Goal: Information Seeking & Learning: Find specific fact

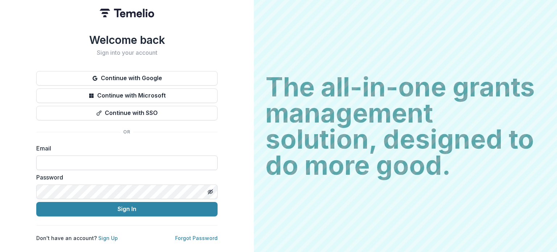
click at [107, 158] on input at bounding box center [126, 163] width 181 height 15
type input "**********"
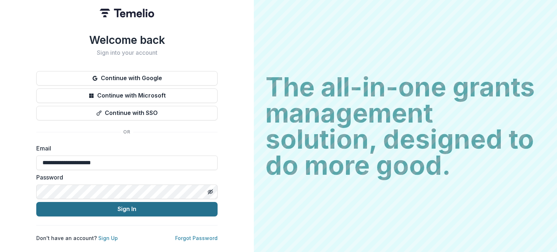
click at [124, 203] on button "Sign In" at bounding box center [126, 209] width 181 height 15
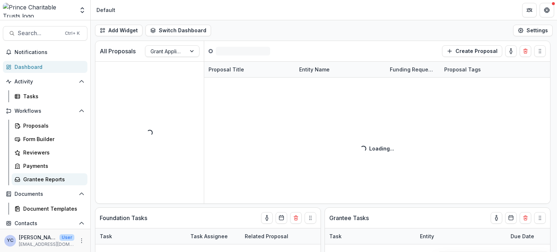
scroll to position [85, 0]
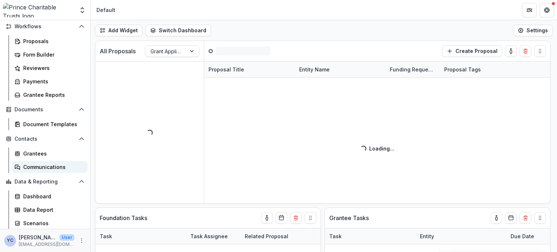
click at [41, 169] on div "Communications" at bounding box center [52, 167] width 58 height 8
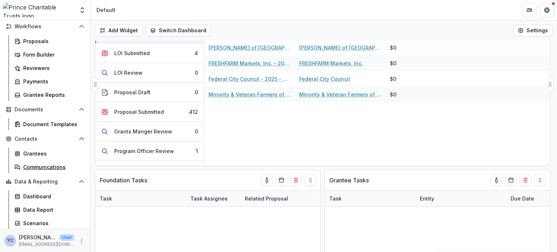
scroll to position [0, 0]
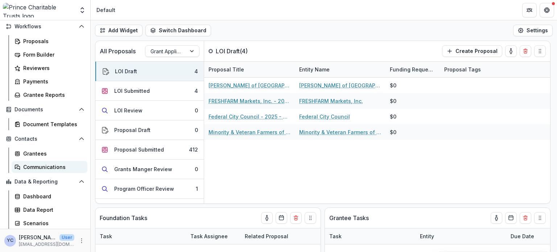
click at [46, 167] on div "Communications" at bounding box center [52, 167] width 58 height 8
click at [278, 27] on div "Add Widget Switch Dashboard Default New Dashboard Settings" at bounding box center [324, 30] width 467 height 20
drag, startPoint x: 232, startPoint y: 7, endPoint x: 179, endPoint y: -9, distance: 56.1
click at [179, 0] on html "Skip to content Team Settings Admin Settings Default Search... Ctrl + K Notific…" at bounding box center [278, 126] width 557 height 252
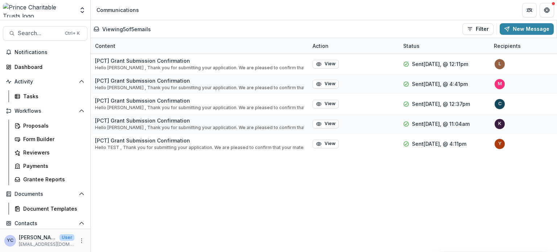
drag, startPoint x: 0, startPoint y: 0, endPoint x: 183, endPoint y: 248, distance: 308.1
click at [183, 248] on div "Content Action Status Recipients Trigger Action [PCT] Grant Submission Confirma…" at bounding box center [324, 145] width 467 height 214
click at [170, 213] on div "[PCT] Grant Submission Confirmation Hello [PERSON_NAME] , Thank you for submitt…" at bounding box center [426, 153] width 671 height 198
click at [148, 190] on div "[PCT] Grant Submission Confirmation Hello [PERSON_NAME] , Thank you for submitt…" at bounding box center [426, 153] width 671 height 198
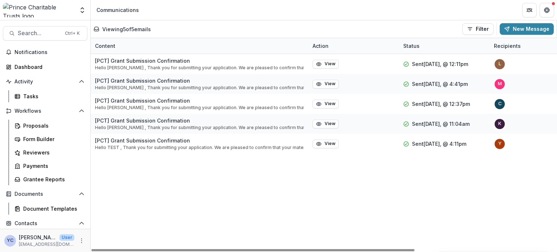
click at [148, 190] on div "[PCT] Grant Submission Confirmation Hello [PERSON_NAME] , Thank you for submitt…" at bounding box center [426, 153] width 671 height 198
click at [245, 185] on div "[PCT] Grant Submission Confirmation Hello [PERSON_NAME] , Thank you for submitt…" at bounding box center [426, 153] width 671 height 198
click at [213, 174] on div "[PCT] Grant Submission Confirmation Hello [PERSON_NAME] , Thank you for submitt…" at bounding box center [426, 153] width 671 height 198
click at [166, 176] on div "[PCT] Grant Submission Confirmation Hello [PERSON_NAME] , Thank you for submitt…" at bounding box center [426, 153] width 671 height 198
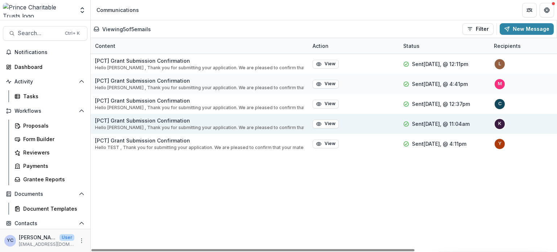
click at [147, 121] on p "[PCT] Grant Submission Confirmation" at bounding box center [199, 121] width 209 height 8
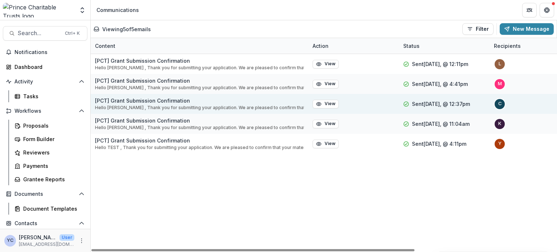
click at [138, 103] on p "[PCT] Grant Submission Confirmation" at bounding box center [199, 101] width 209 height 8
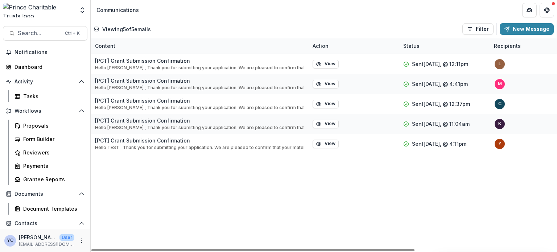
click at [176, 218] on div "[PCT] Grant Submission Confirmation Hello [PERSON_NAME] , Thank you for submitt…" at bounding box center [426, 153] width 671 height 198
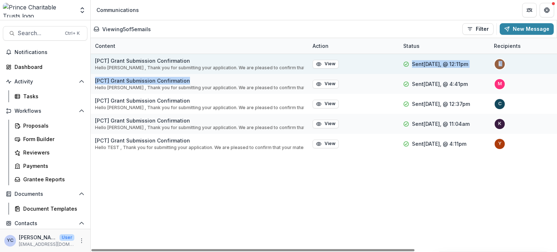
drag, startPoint x: 268, startPoint y: 75, endPoint x: 326, endPoint y: 59, distance: 60.0
click at [326, 59] on div "[PCT] Grant Submission Confirmation Hello [PERSON_NAME] , Thank you for submitt…" at bounding box center [426, 153] width 671 height 198
click at [326, 59] on div "View" at bounding box center [353, 64] width 91 height 20
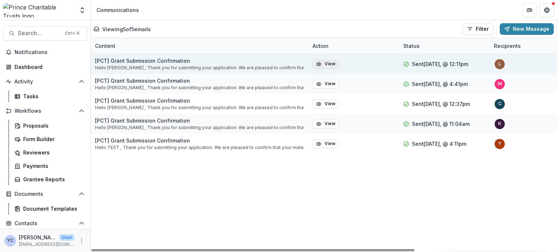
click at [321, 65] on icon "button" at bounding box center [319, 63] width 5 height 3
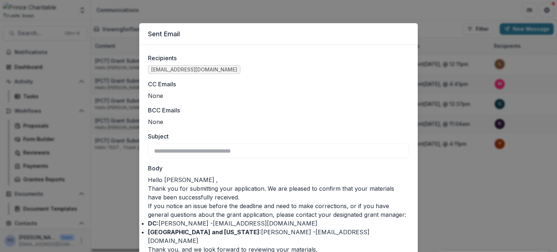
scroll to position [25, 0]
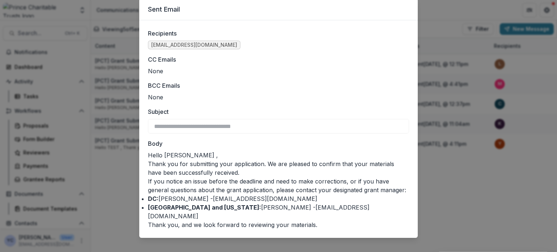
click at [280, 185] on p "If you notice an issue before the deadline and need to make corrections, or if …" at bounding box center [278, 185] width 261 height 17
click at [447, 199] on div "**********" at bounding box center [278, 126] width 557 height 252
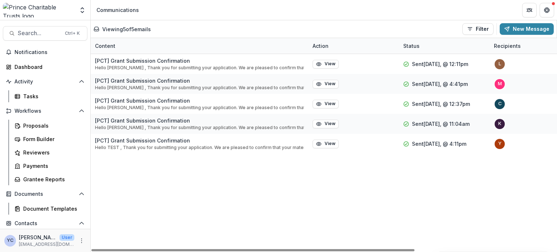
click at [442, 27] on div "Viewing 5 of 5 emails Filter Draft Sent New Message" at bounding box center [324, 29] width 461 height 12
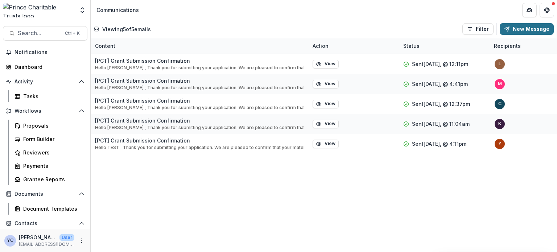
click at [524, 29] on button "New Message" at bounding box center [527, 29] width 54 height 12
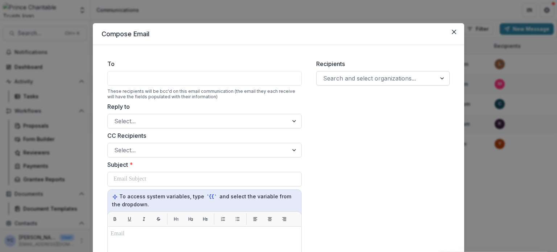
click at [334, 77] on div at bounding box center [376, 78] width 107 height 10
click at [374, 209] on div "Recipients Search and select organizations..." at bounding box center [383, 252] width 145 height 397
click at [451, 30] on button "Close" at bounding box center [455, 32] width 12 height 12
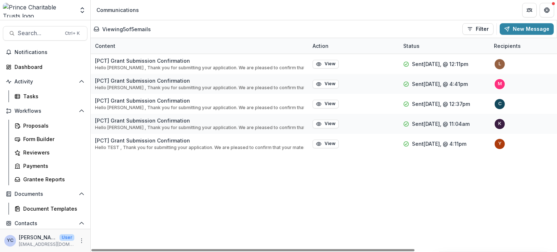
click at [360, 201] on div "[PCT] Grant Submission Confirmation Hello [PERSON_NAME] , Thank you for submitt…" at bounding box center [426, 153] width 671 height 198
click at [199, 196] on div "[PCT] Grant Submission Confirmation Hello [PERSON_NAME] , Thank you for submitt…" at bounding box center [426, 153] width 671 height 198
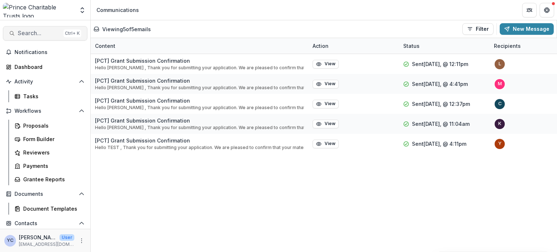
click at [32, 34] on span "Search..." at bounding box center [39, 33] width 43 height 7
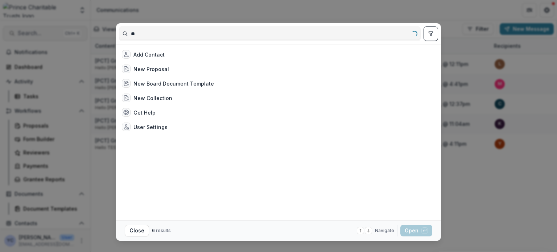
type input "*"
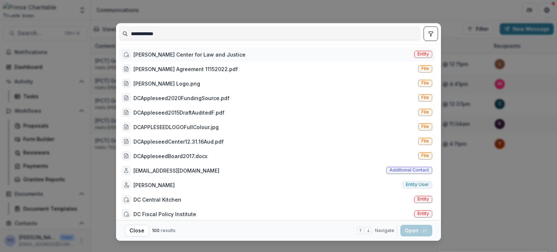
type input "**********"
click at [258, 56] on div "[PERSON_NAME] Center for Law and Justice Entity" at bounding box center [277, 54] width 316 height 15
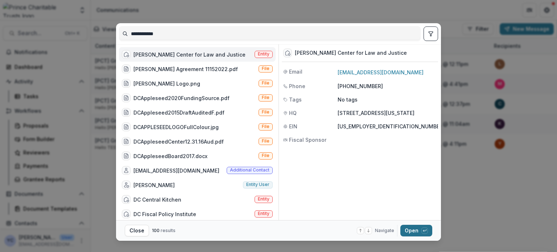
click at [412, 226] on button "Open with enter key" at bounding box center [417, 231] width 32 height 12
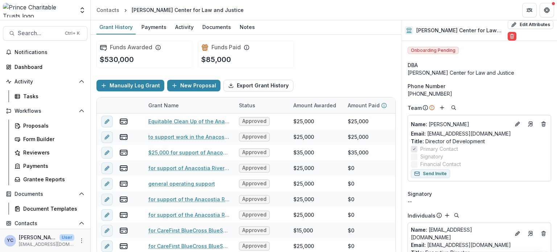
click at [367, 13] on header "Contacts [PERSON_NAME] Center for Law and Justice" at bounding box center [324, 10] width 467 height 20
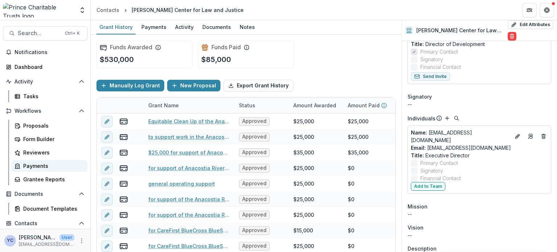
scroll to position [85, 0]
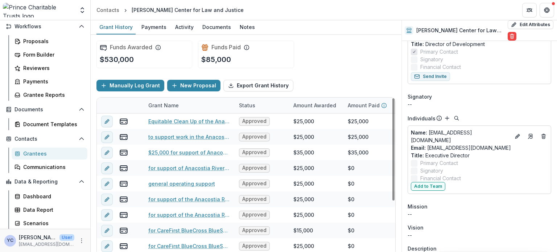
click at [347, 71] on div "Funds Awarded $530,000 Funds Paid $85,000" at bounding box center [246, 54] width 299 height 39
click at [327, 62] on div "Funds Awarded $530,000 Funds Paid $85,000" at bounding box center [246, 54] width 299 height 39
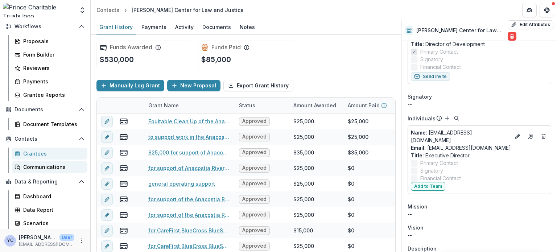
click at [43, 166] on div "Communications" at bounding box center [52, 167] width 58 height 8
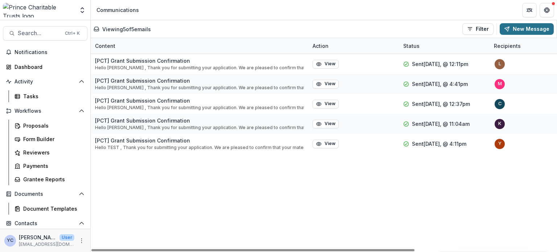
click at [519, 33] on button "New Message" at bounding box center [527, 29] width 54 height 12
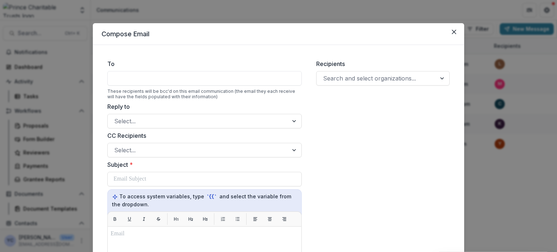
scroll to position [7, 0]
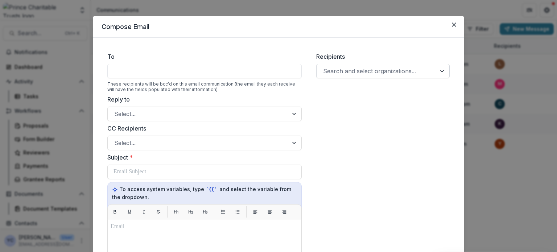
click at [343, 70] on div at bounding box center [376, 71] width 107 height 10
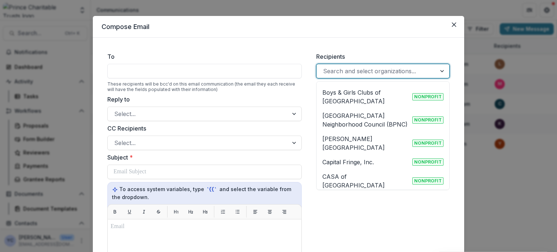
scroll to position [587, 0]
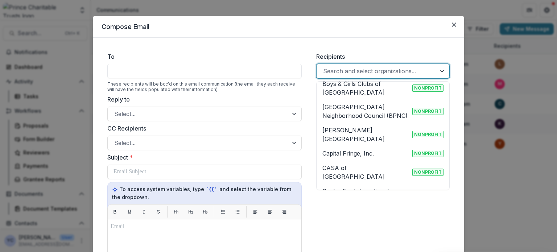
click at [339, 149] on p "Capital Fringe, Inc." at bounding box center [349, 153] width 52 height 9
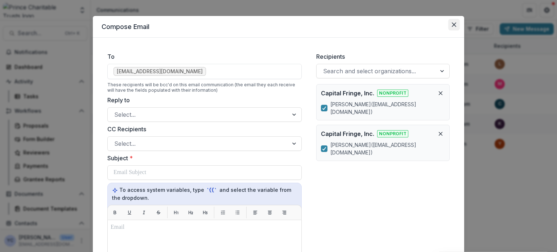
click at [454, 21] on button "Close" at bounding box center [455, 25] width 12 height 12
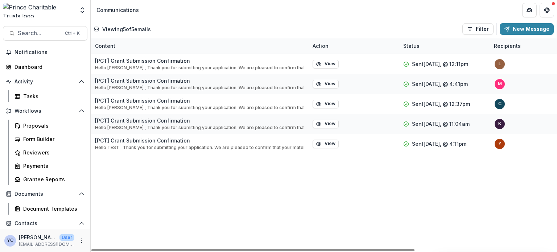
click at [293, 199] on div "[PCT] Grant Submission Confirmation Hello [PERSON_NAME] , Thank you for submitt…" at bounding box center [426, 153] width 671 height 198
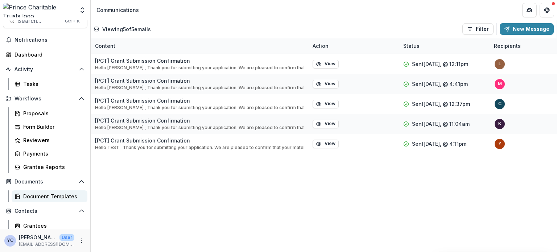
scroll to position [85, 0]
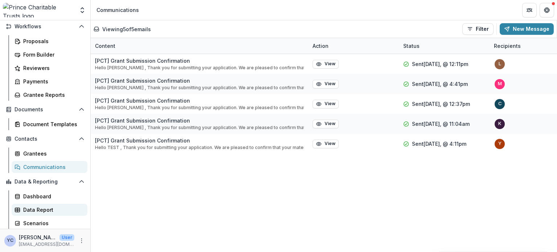
click at [40, 207] on div "Data Report" at bounding box center [52, 210] width 58 height 8
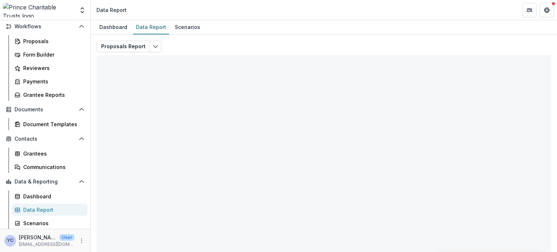
drag, startPoint x: 257, startPoint y: 41, endPoint x: 250, endPoint y: 24, distance: 18.1
click at [250, 24] on div "Dashboard Data Report Scenarios" at bounding box center [324, 27] width 467 height 15
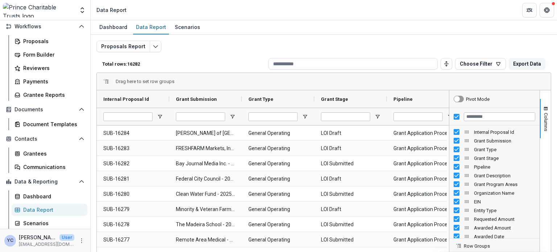
click at [225, 45] on div "Proposals Report Total rows: 16282 Choose Filter Personal Filters Team Filters …" at bounding box center [324, 175] width 455 height 269
click at [283, 25] on div "Dashboard Data Report Scenarios" at bounding box center [324, 27] width 467 height 15
click at [241, 49] on div "Proposals Report Total rows: 16282 Choose Filter Personal Filters Team Filters …" at bounding box center [324, 175] width 455 height 269
click at [384, 36] on div "Proposals Report Total rows: 16282 Choose Filter Personal Filters Team Filters …" at bounding box center [324, 172] width 467 height 274
click at [180, 58] on div "Total rows: 16282 Choose Filter Personal Filters Team Filters Temelio Filters N…" at bounding box center [324, 63] width 455 height 17
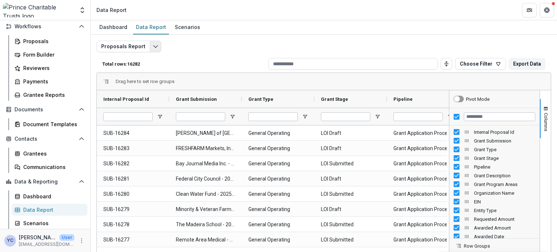
click at [154, 44] on icon "Edit selected report" at bounding box center [156, 47] width 6 height 6
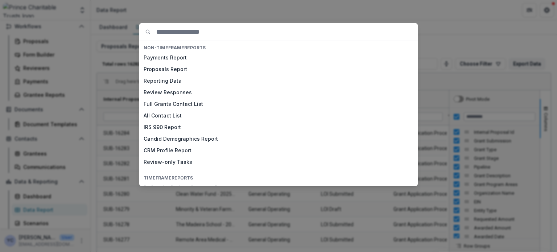
click at [460, 45] on div "NON-TIMEFRAME Reports Payments Report Proposals Report Reporting Data Review Re…" at bounding box center [278, 126] width 557 height 252
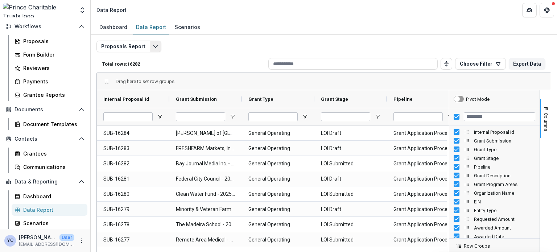
click at [153, 49] on icon "Edit selected report" at bounding box center [156, 47] width 6 height 6
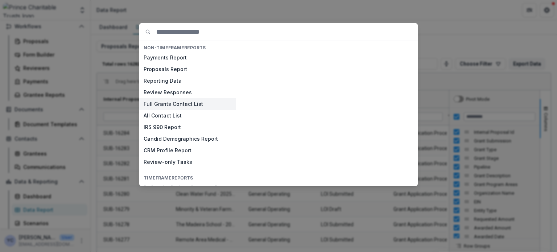
click at [165, 104] on button "Full Grants Contact List" at bounding box center [187, 104] width 97 height 12
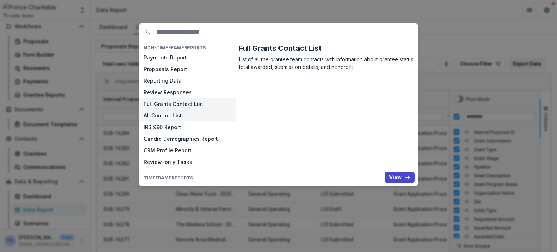
click at [172, 115] on button "All Contact List" at bounding box center [187, 116] width 97 height 12
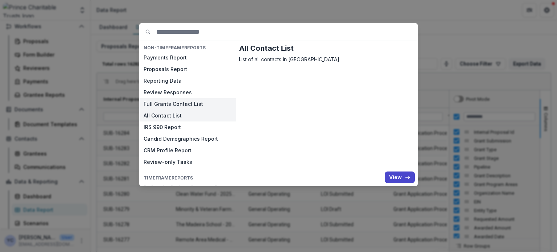
click at [182, 103] on button "Full Grants Contact List" at bounding box center [187, 104] width 97 height 12
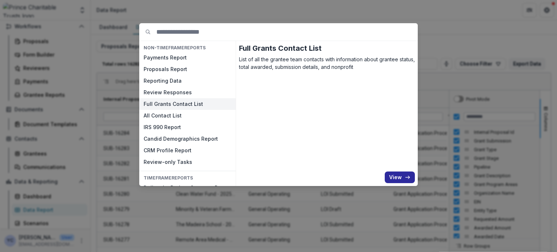
click at [399, 177] on button "View" at bounding box center [400, 178] width 30 height 12
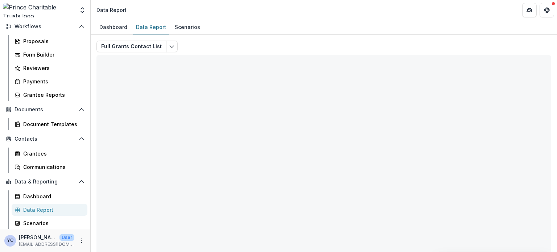
click at [241, 41] on div "Full Grants Contact List Total rows: 0 Choose Filter Personal Filters Team Filt…" at bounding box center [324, 175] width 455 height 269
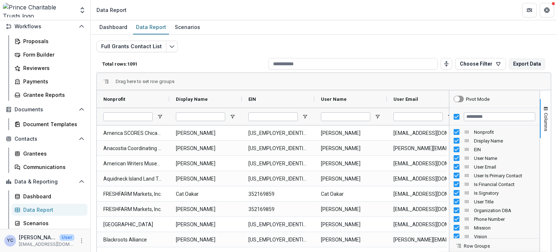
click at [232, 42] on div "Full Grants Contact List Total rows: 1091 Choose Filter Personal Filters Team F…" at bounding box center [324, 175] width 455 height 269
click at [252, 48] on div "Full Grants Contact List Total rows: 1091 Choose Filter Personal Filters Team F…" at bounding box center [324, 175] width 455 height 269
